Goal: Use online tool/utility

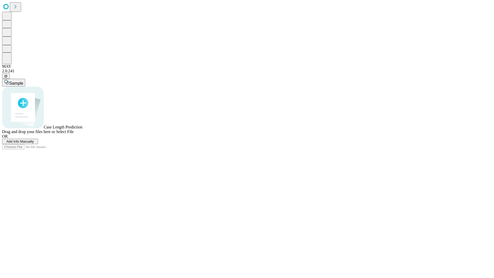
click at [74, 134] on span "Select File" at bounding box center [64, 131] width 17 height 4
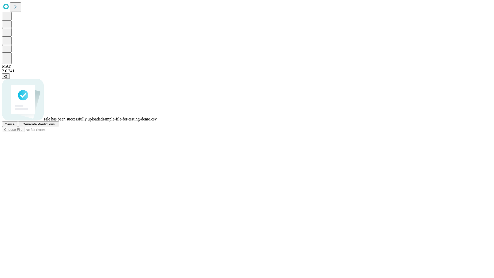
click at [54, 126] on span "Generate Predictions" at bounding box center [38, 124] width 32 height 4
